Goal: Transaction & Acquisition: Purchase product/service

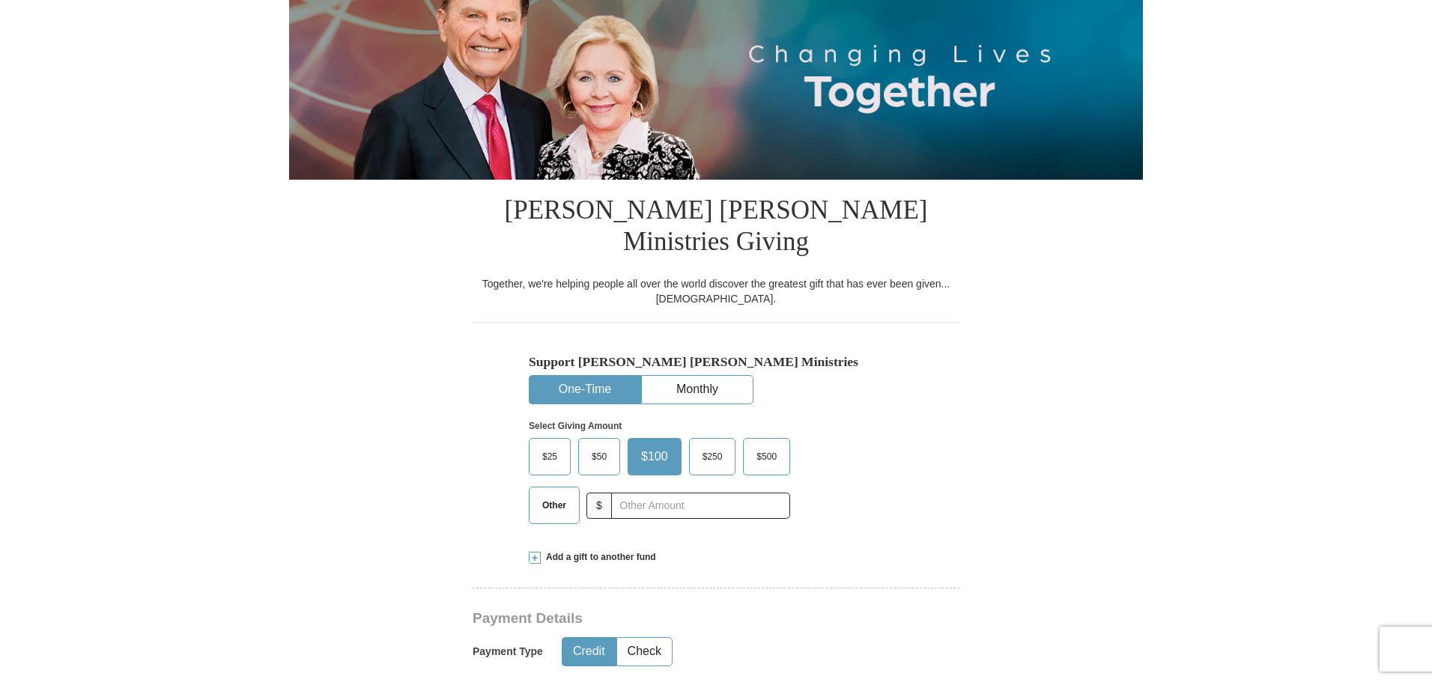
scroll to position [225, 0]
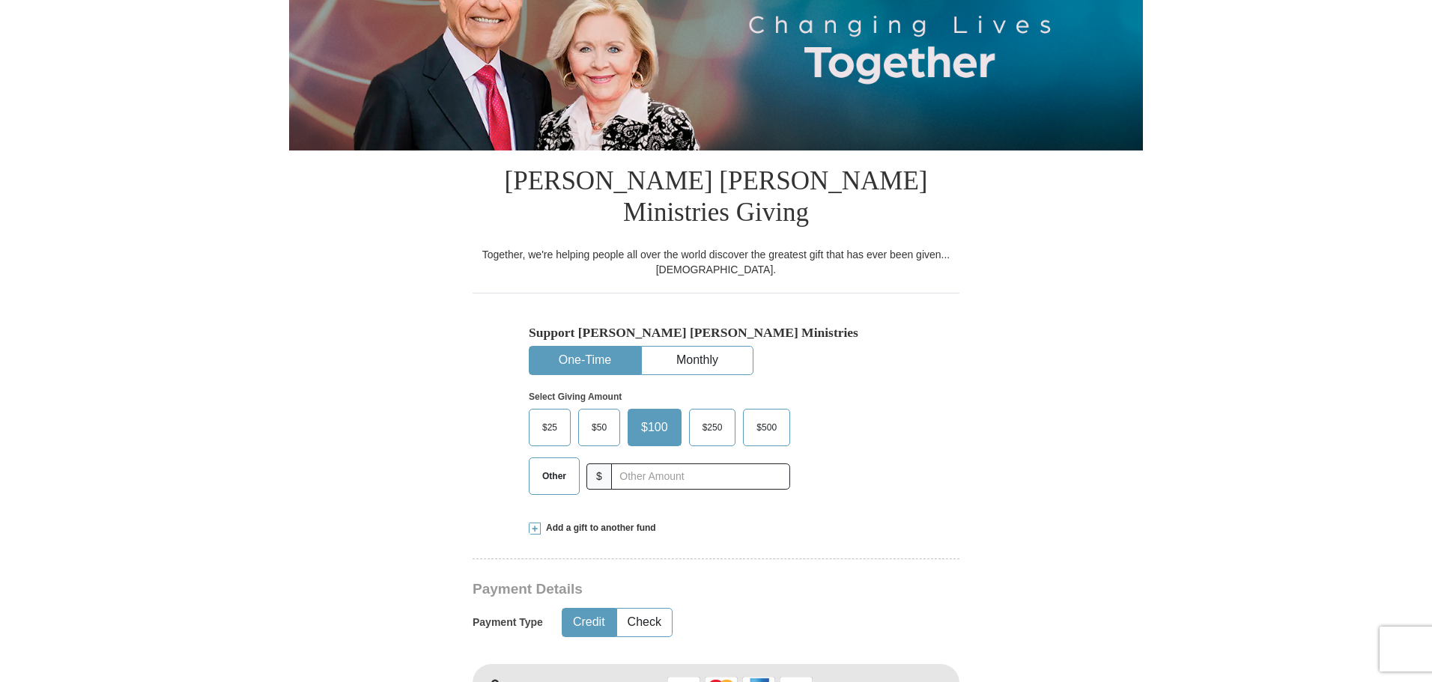
click at [557, 465] on span "Other" at bounding box center [554, 476] width 39 height 22
click at [0, 0] on input "Other" at bounding box center [0, 0] width 0 height 0
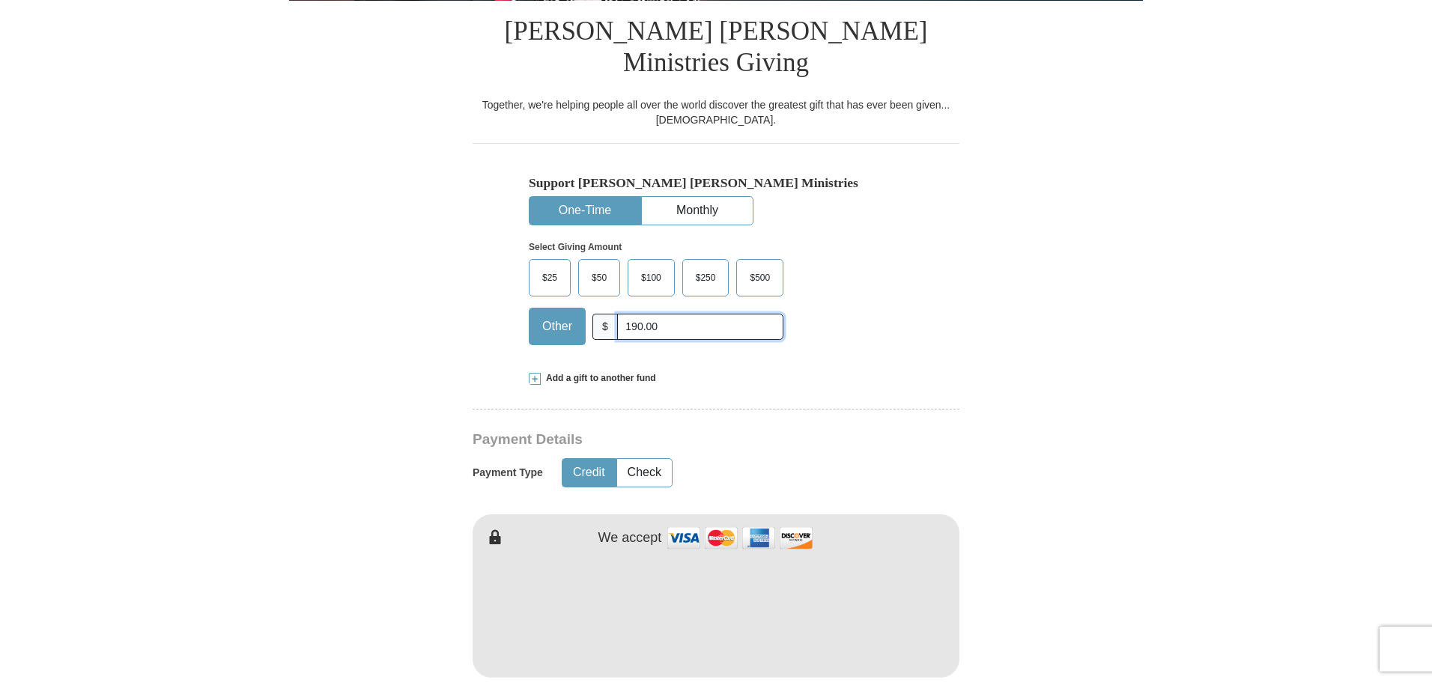
scroll to position [449, 0]
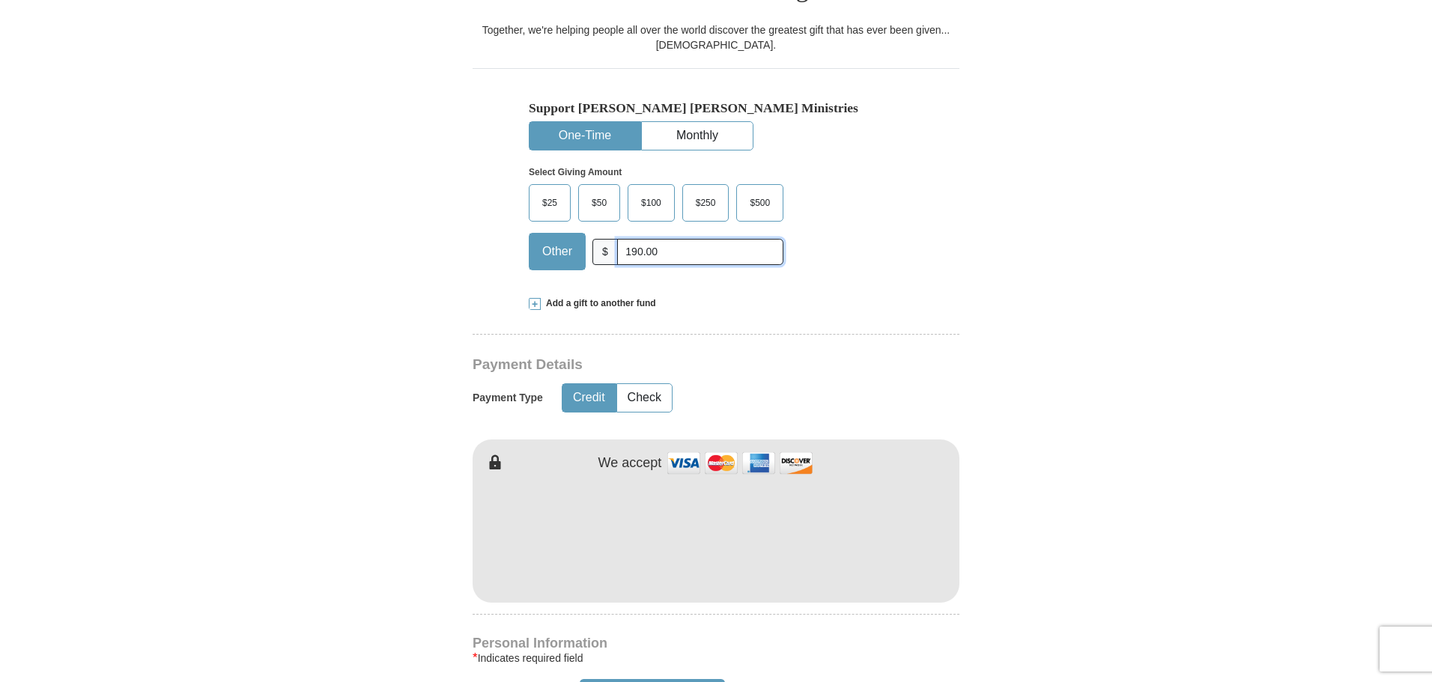
type input "190.00"
click at [1066, 459] on form "Already have an account? Sign in for faster giving. Don't have an account? Crea…" at bounding box center [716, 550] width 854 height 1878
click at [1071, 547] on form "Already have an account? Sign in for faster giving. Don't have an account? Crea…" at bounding box center [716, 550] width 854 height 1878
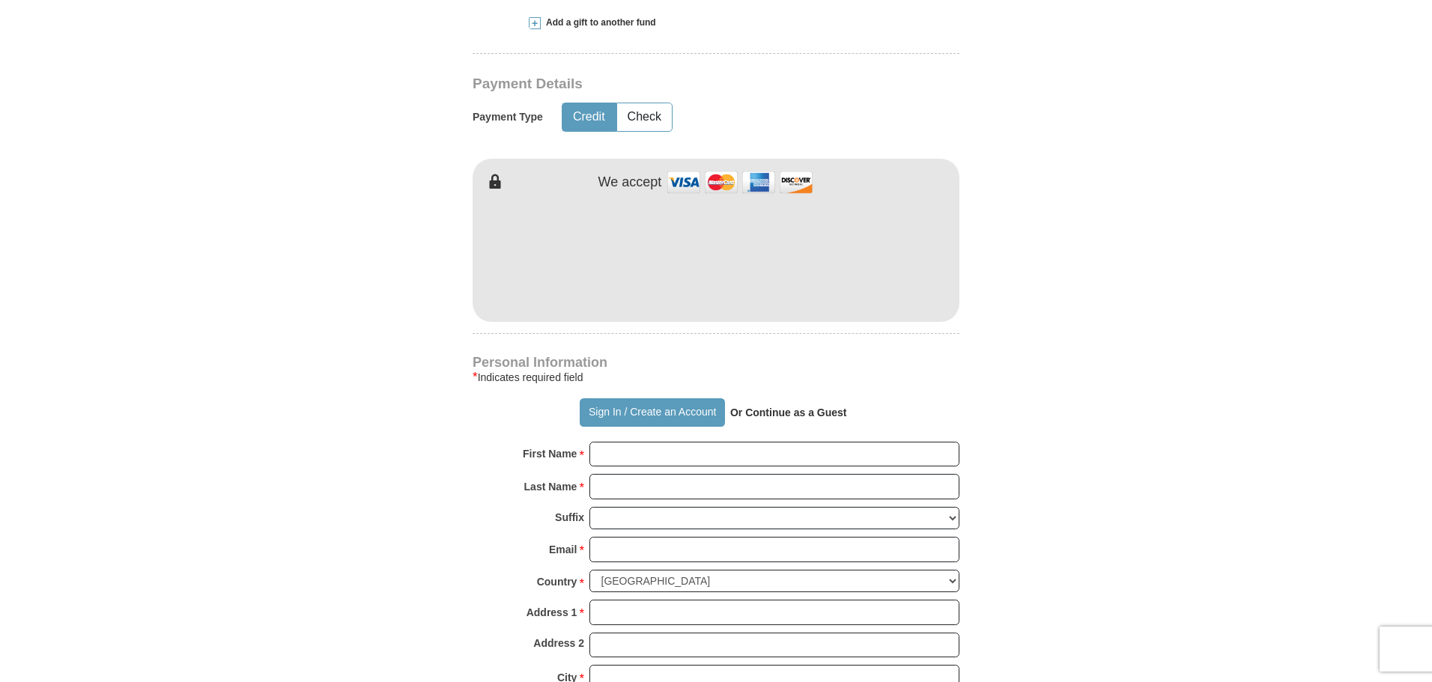
scroll to position [749, 0]
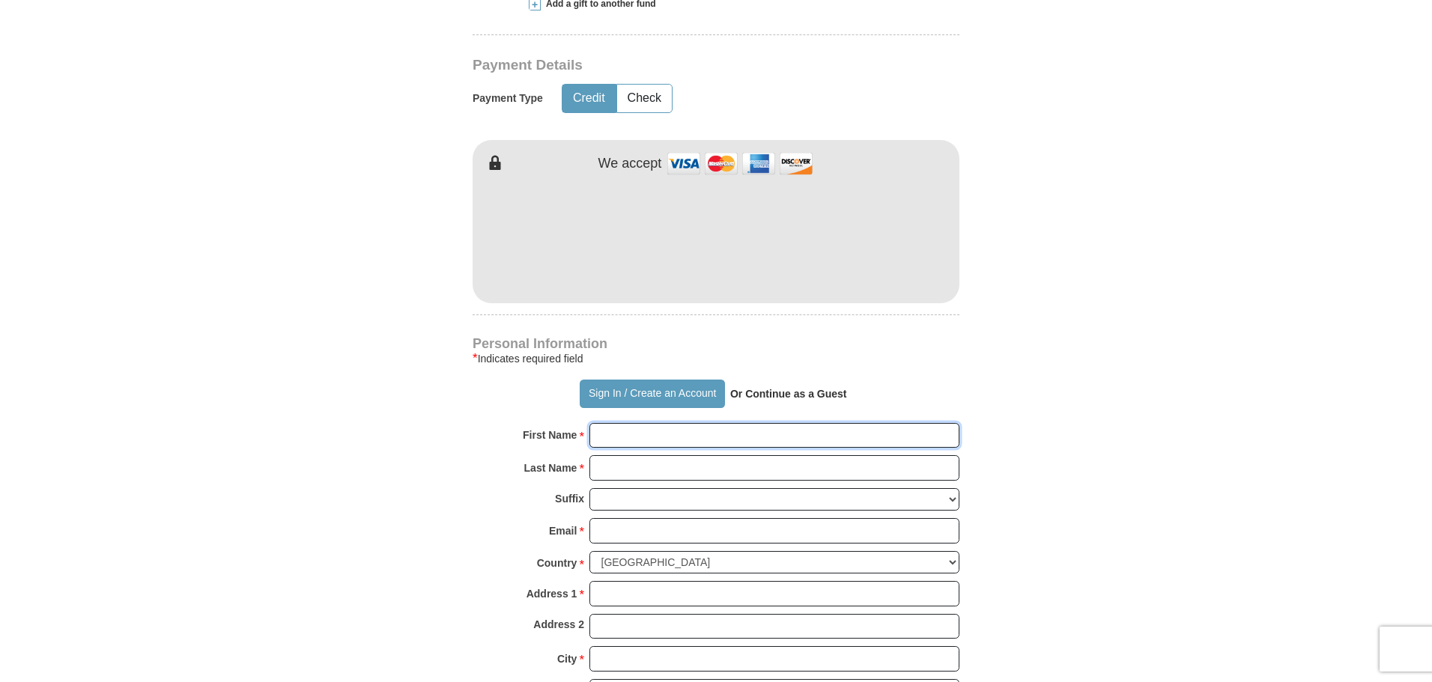
click at [635, 423] on input "First Name *" at bounding box center [774, 435] width 370 height 25
type input "[PERSON_NAME]"
type input "[EMAIL_ADDRESS][DOMAIN_NAME]"
type input "[STREET_ADDRESS]"
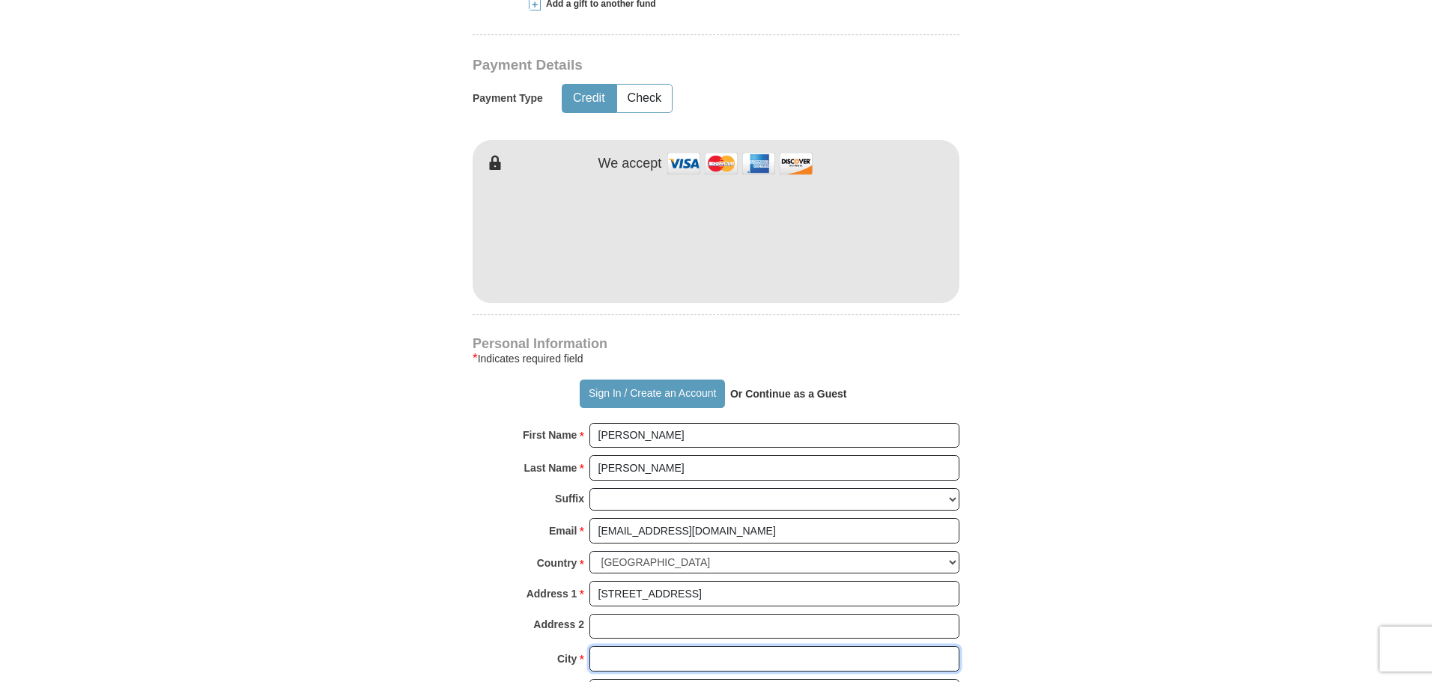
type input "TEMECULA"
select select "CA"
type input "92591-4511"
type input "9517648046"
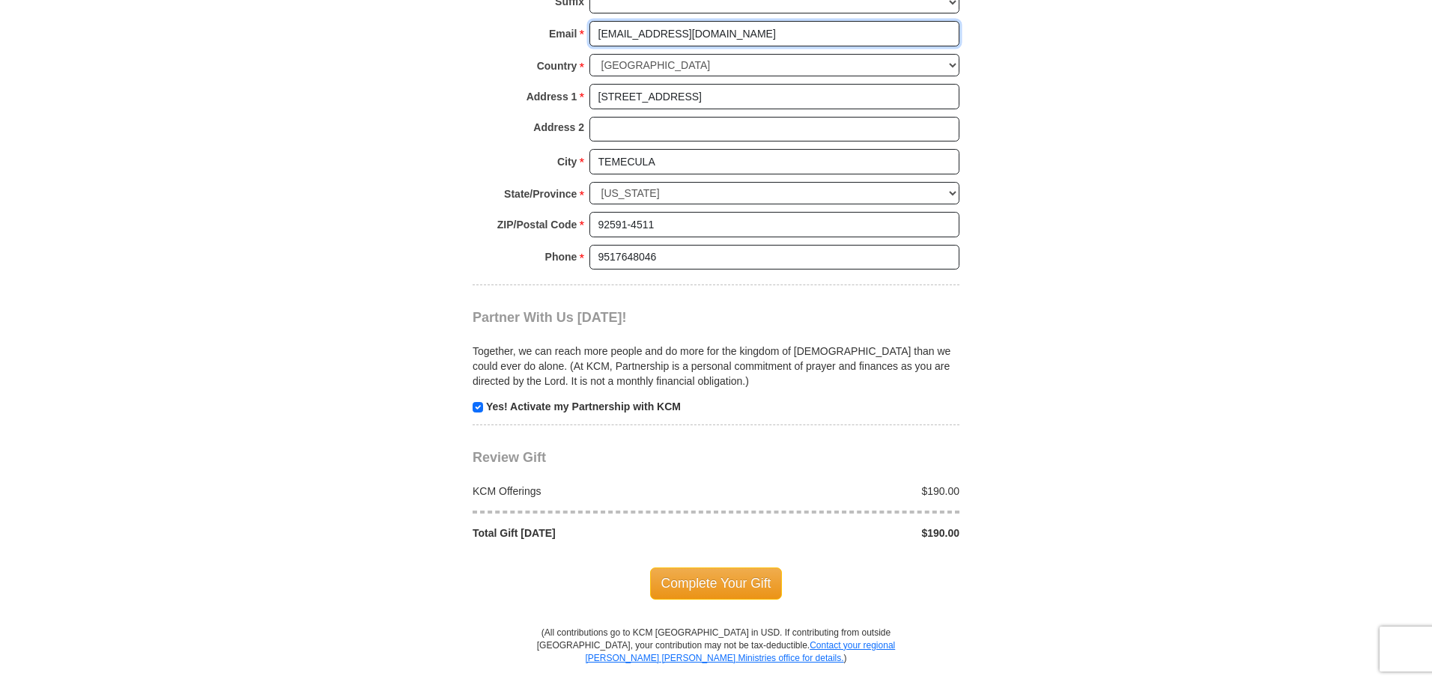
scroll to position [1273, 0]
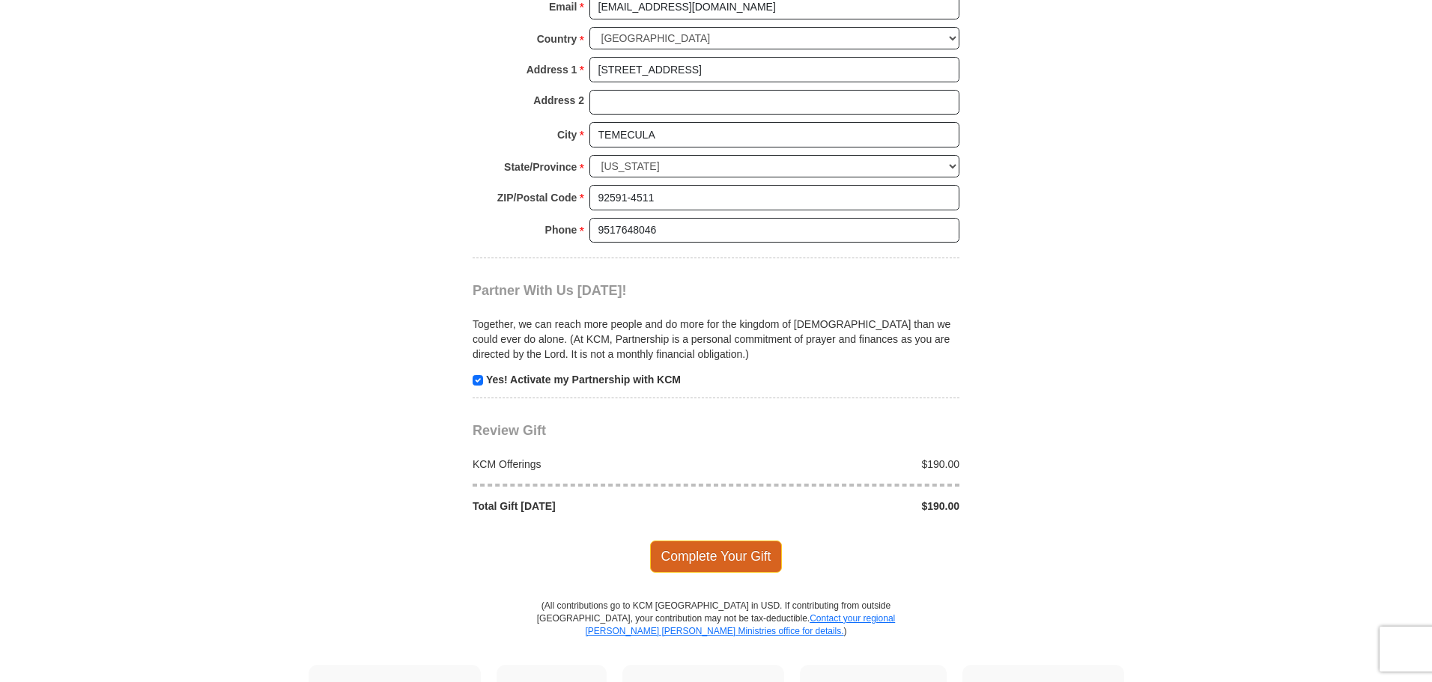
click at [717, 541] on span "Complete Your Gift" at bounding box center [716, 556] width 133 height 31
